Goal: Find specific page/section: Find specific page/section

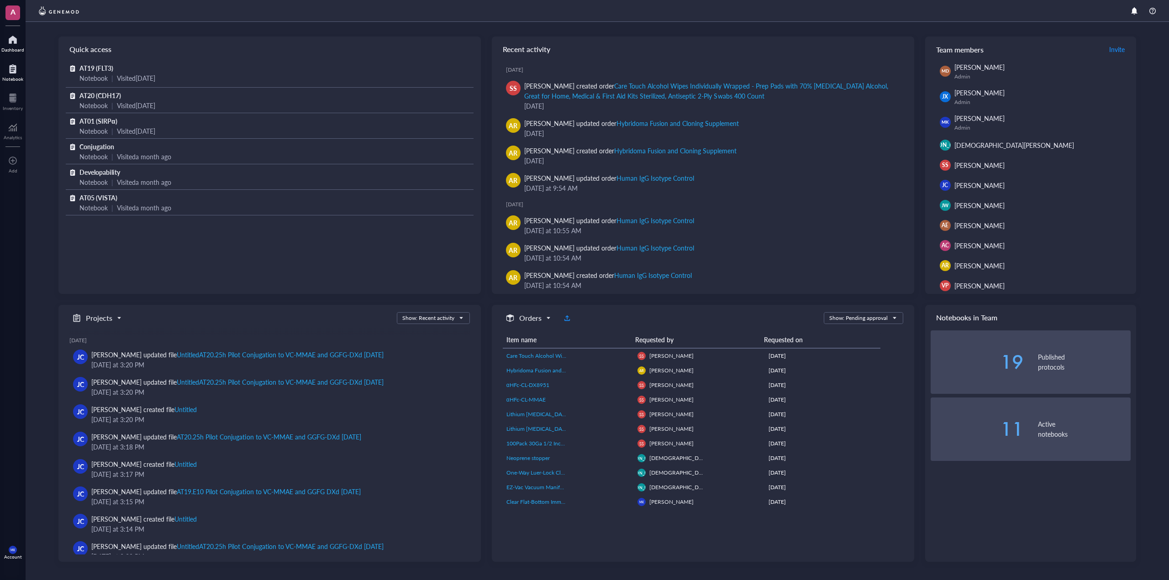
click at [8, 70] on div at bounding box center [12, 69] width 21 height 15
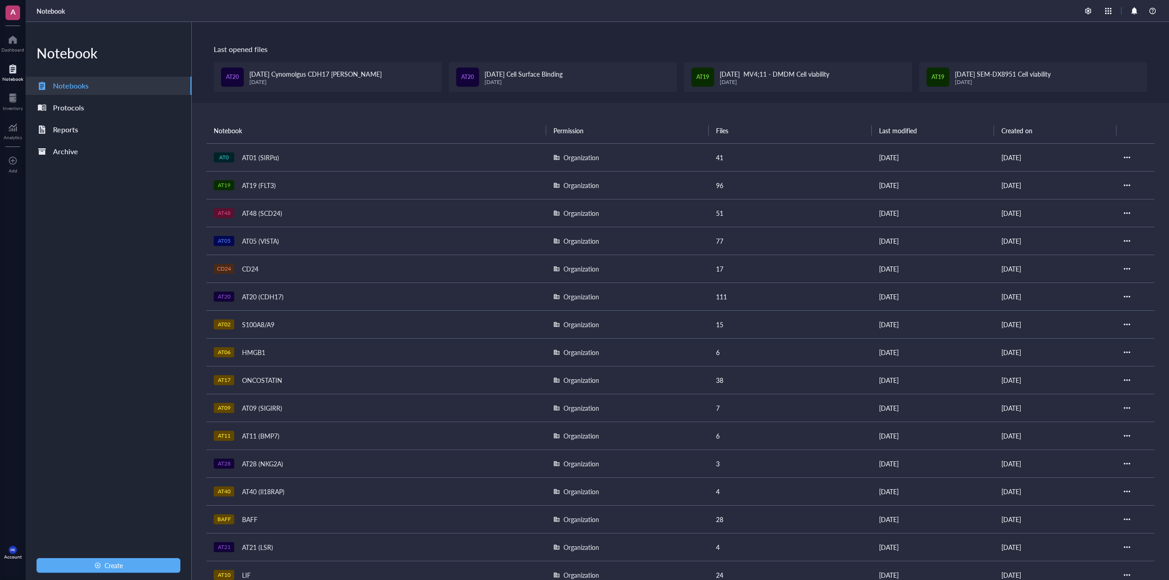
click at [261, 296] on div "AT20 (CDH17)" at bounding box center [263, 296] width 50 height 13
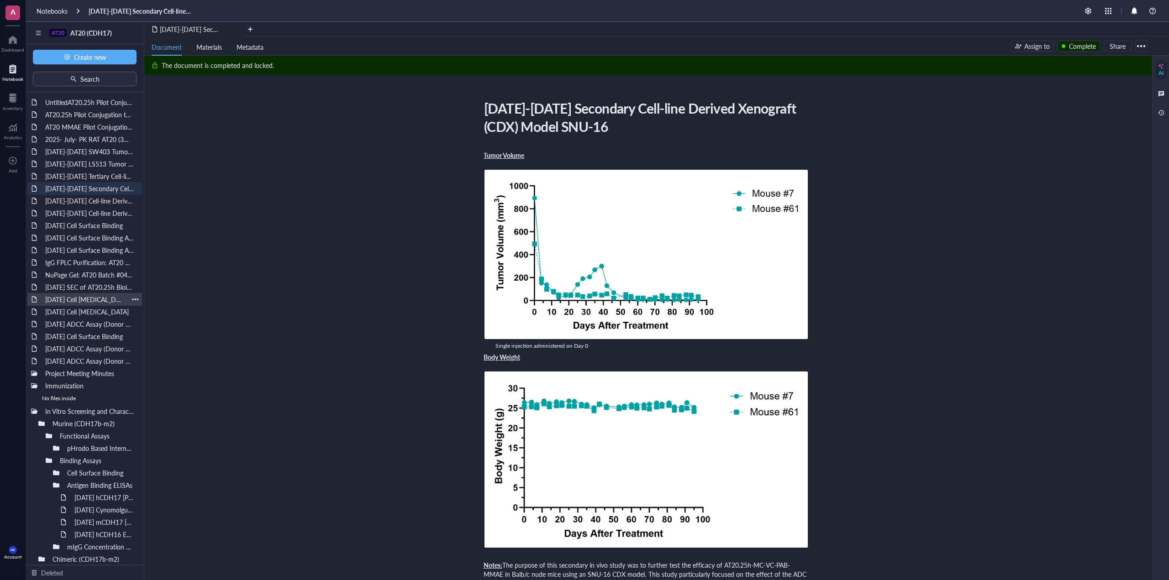
click at [110, 299] on div "[DATE] Cell [MEDICAL_DATA]" at bounding box center [84, 299] width 87 height 13
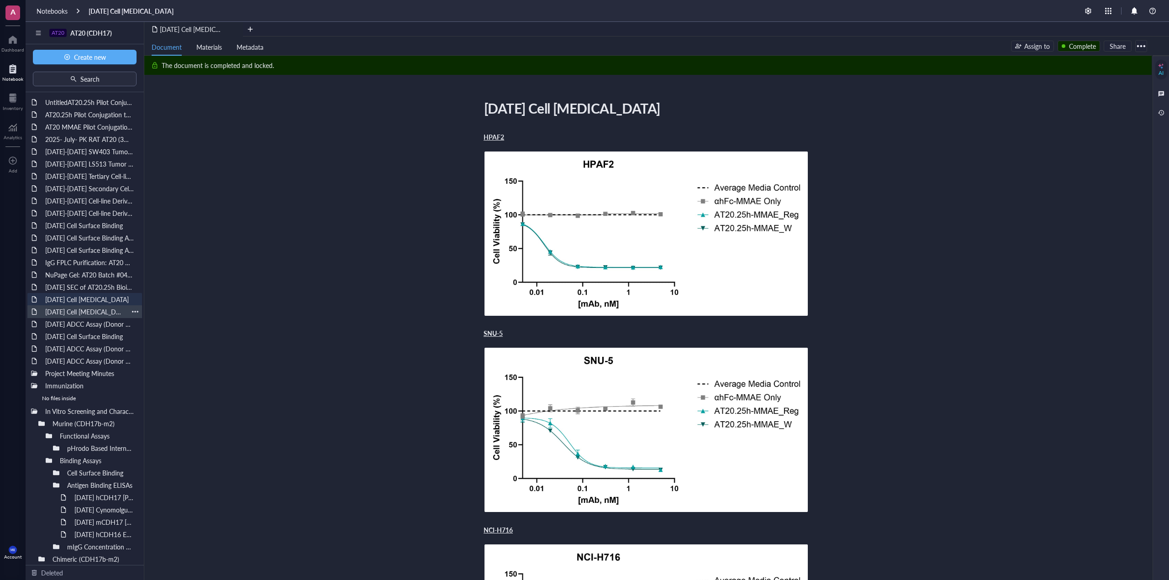
click at [106, 312] on div "[DATE] Cell [MEDICAL_DATA]" at bounding box center [84, 311] width 87 height 13
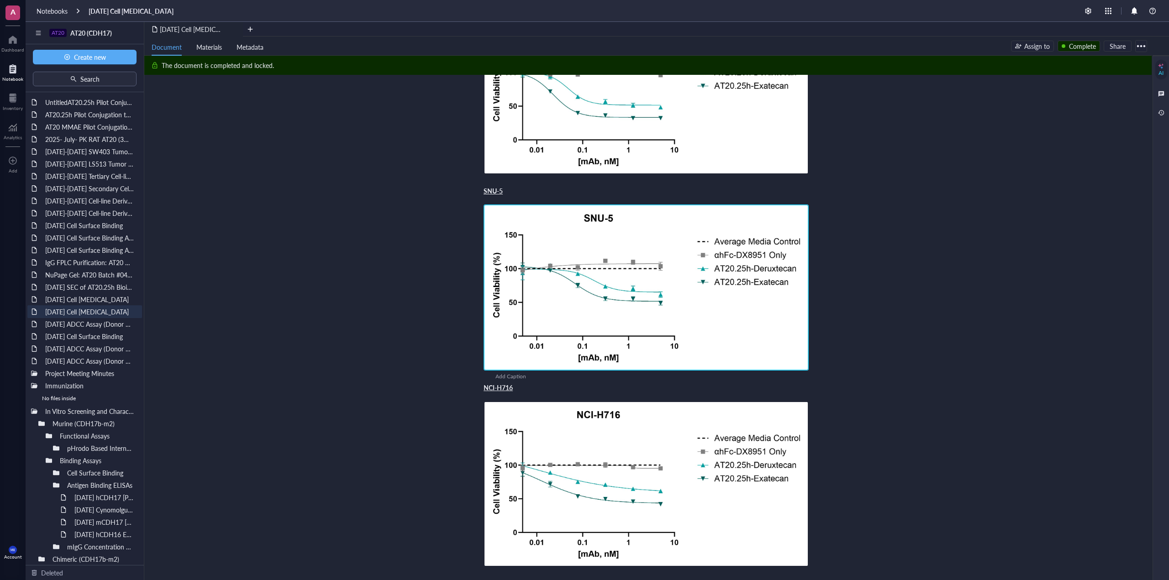
scroll to position [183, 0]
